Goal: Transaction & Acquisition: Purchase product/service

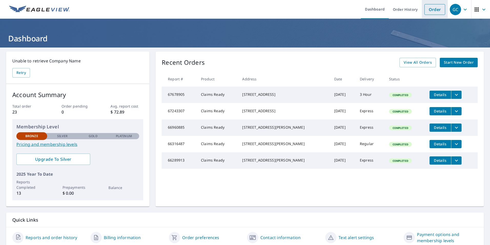
click at [426, 10] on link "Order" at bounding box center [435, 9] width 21 height 11
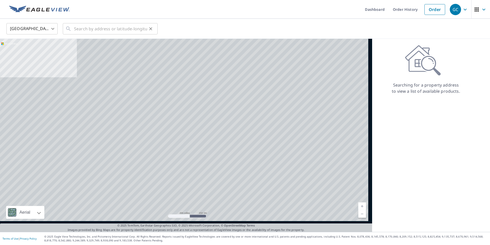
click at [72, 32] on icon at bounding box center [68, 29] width 6 height 6
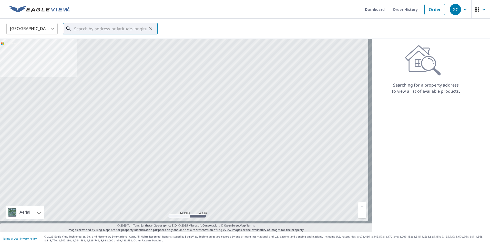
drag, startPoint x: 75, startPoint y: 32, endPoint x: 81, endPoint y: 29, distance: 6.2
paste input "[STREET_ADDRESS][PERSON_NAME]"
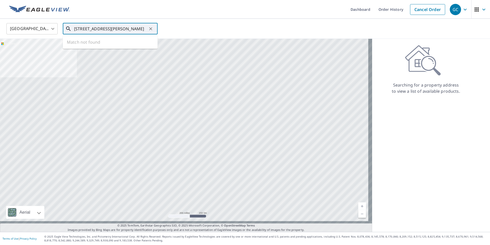
scroll to position [0, 62]
click at [91, 47] on span "[STREET_ADDRESS][PERSON_NAME]" at bounding box center [113, 44] width 81 height 6
type input "[STREET_ADDRESS][PERSON_NAME][PERSON_NAME]"
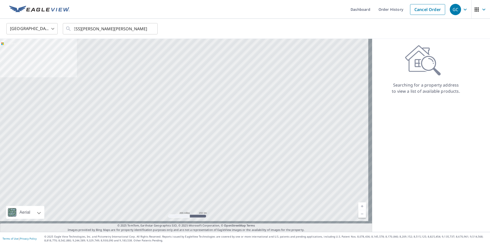
scroll to position [0, 0]
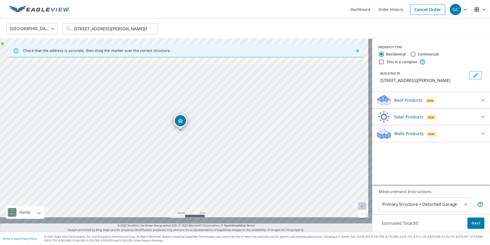
drag, startPoint x: 182, startPoint y: 115, endPoint x: 178, endPoint y: 117, distance: 4.6
click at [417, 103] on p "Roof Products" at bounding box center [409, 100] width 28 height 6
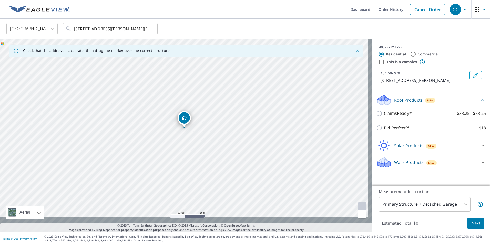
scroll to position [34, 0]
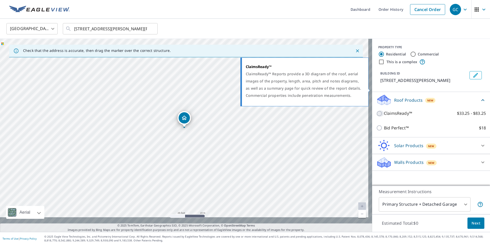
click at [379, 110] on input "ClaimsReady™ $33.25 - $83.25" at bounding box center [381, 113] width 8 height 6
checkbox input "true"
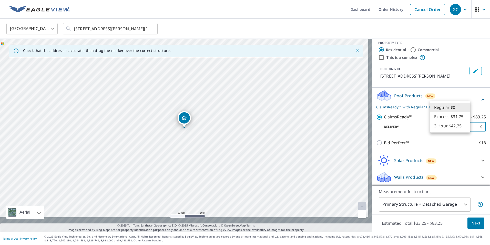
click at [471, 109] on body "GC GC Dashboard Order History Cancel Order GC [GEOGRAPHIC_DATA] [GEOGRAPHIC_DAT…" at bounding box center [245, 122] width 490 height 245
click at [447, 121] on li "Express $31.75" at bounding box center [450, 116] width 40 height 9
type input "4"
click at [442, 172] on body "GC GC Dashboard Order History Cancel Order GC [GEOGRAPHIC_DATA] [GEOGRAPHIC_DAT…" at bounding box center [245, 122] width 490 height 245
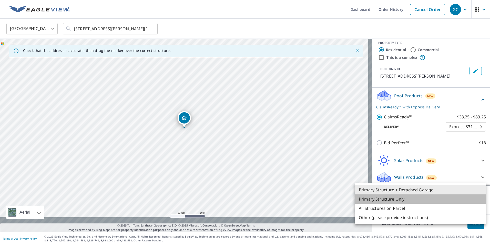
click at [394, 203] on li "Primary Structure Only" at bounding box center [420, 198] width 131 height 9
type input "2"
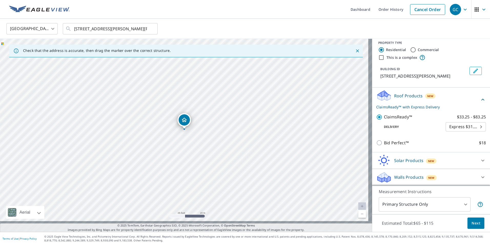
scroll to position [0, 0]
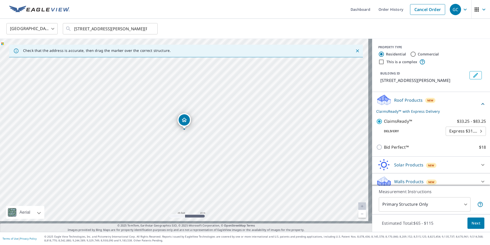
click at [472, 220] on span "Next" at bounding box center [476, 223] width 9 height 6
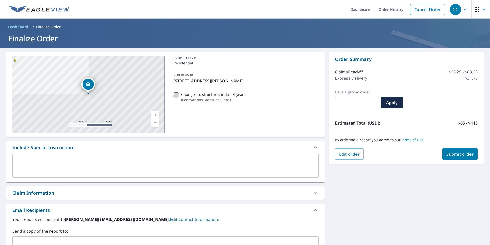
click at [173, 98] on input "Changes to structures in last 4 years ( renovations, additions, etc. )" at bounding box center [176, 95] width 6 height 6
drag, startPoint x: 178, startPoint y: 103, endPoint x: 205, endPoint y: 109, distance: 27.8
click at [178, 98] on input "Changes to structures in last 4 years ( renovations, additions, etc. )" at bounding box center [176, 95] width 6 height 6
click at [179, 98] on input "Changes to structures in last 4 years ( renovations, additions, etc. )" at bounding box center [176, 95] width 6 height 6
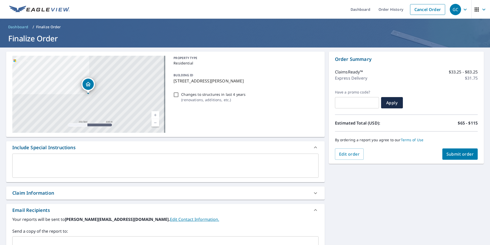
click at [179, 98] on input "Changes to structures in last 4 years ( renovations, additions, etc. )" at bounding box center [176, 95] width 6 height 6
checkbox input "true"
click at [452, 150] on button "Submit order" at bounding box center [461, 153] width 36 height 11
